Goal: Navigation & Orientation: Find specific page/section

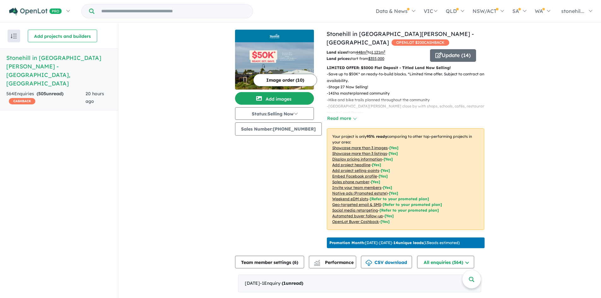
scroll to position [158, 0]
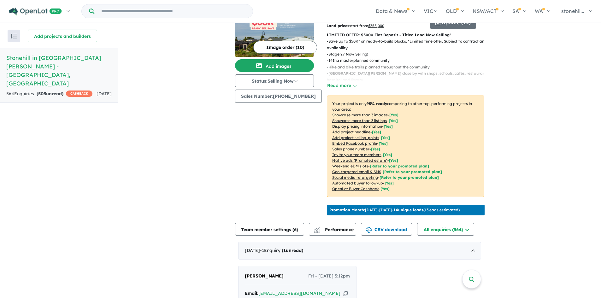
scroll to position [63, 0]
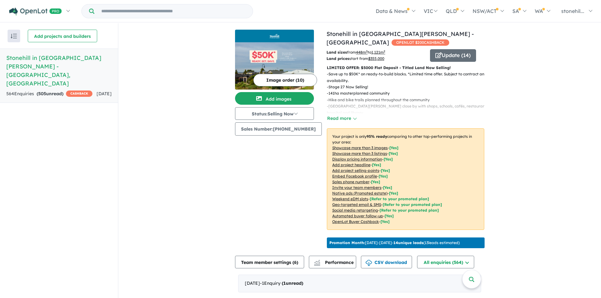
click at [36, 60] on h5 "Stonehill in Bacchus Marsh Estate - Maddingley , VIC" at bounding box center [58, 71] width 105 height 34
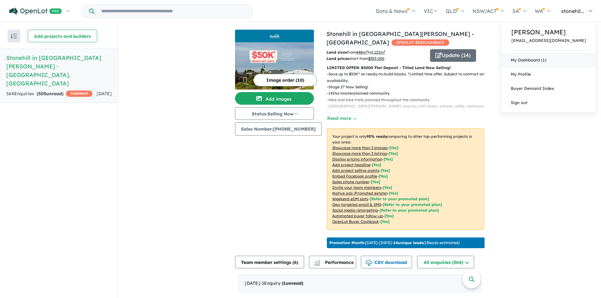
click at [541, 60] on link "My Dashboard (1)" at bounding box center [548, 60] width 95 height 14
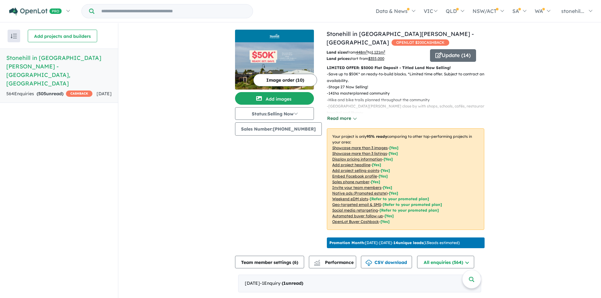
click at [347, 117] on button "Read more" at bounding box center [342, 118] width 30 height 7
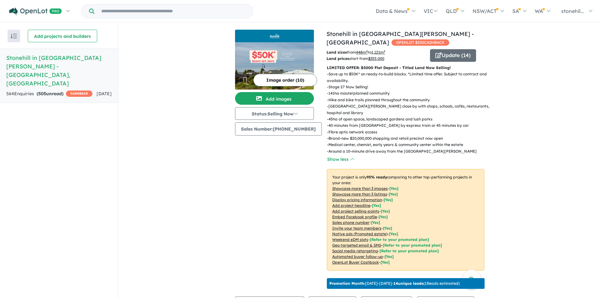
click at [272, 58] on img at bounding box center [274, 65] width 79 height 47
